Goal: Task Accomplishment & Management: Manage account settings

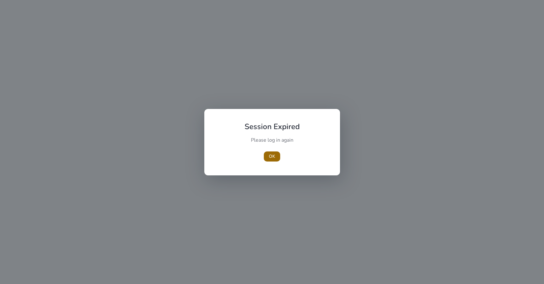
click at [272, 159] on span "OK" at bounding box center [272, 156] width 6 height 7
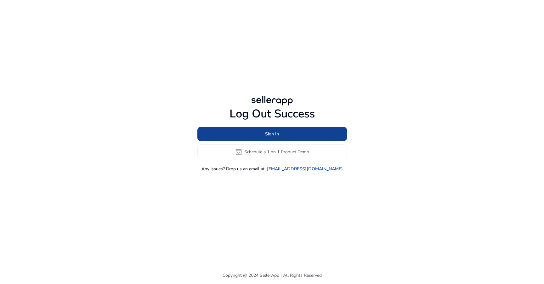
click at [267, 134] on span "Sign In" at bounding box center [272, 134] width 14 height 7
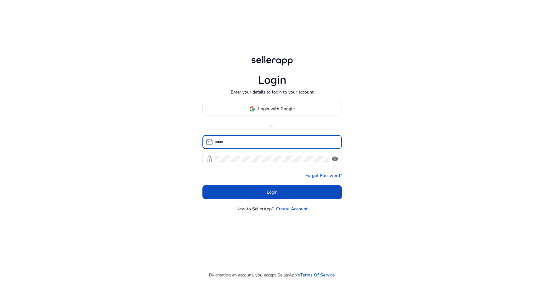
click at [246, 141] on input at bounding box center [276, 141] width 122 height 7
type input "**********"
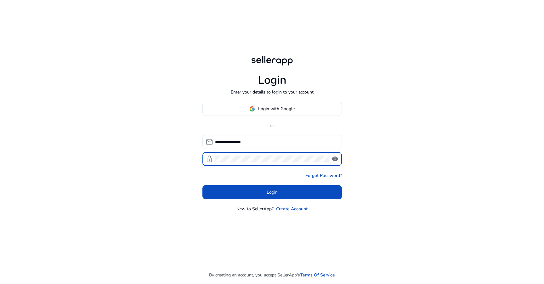
click button "Login" at bounding box center [271, 192] width 139 height 14
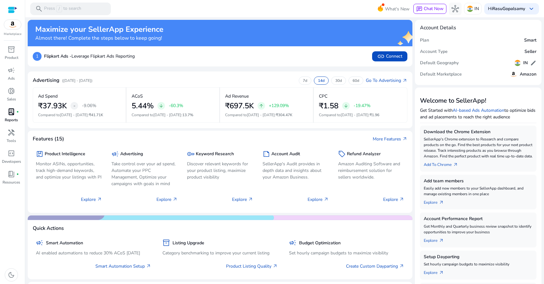
click at [13, 117] on p "Reports" at bounding box center [11, 120] width 13 height 6
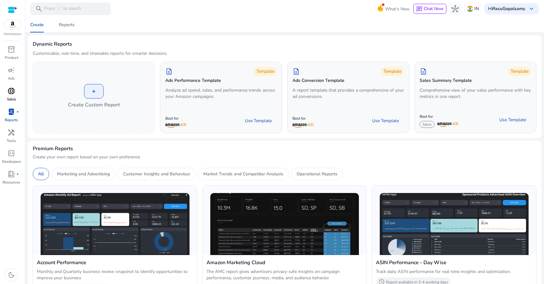
click at [12, 92] on span "donut_small" at bounding box center [12, 91] width 8 height 8
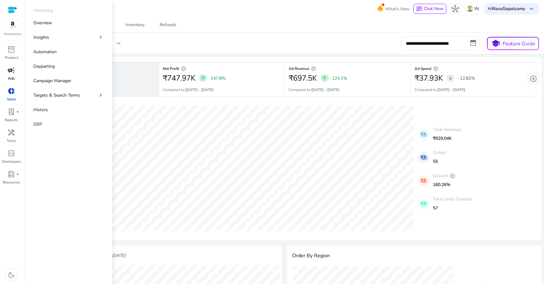
click at [12, 74] on span "campaign" at bounding box center [12, 70] width 8 height 8
